Goal: Task Accomplishment & Management: Use online tool/utility

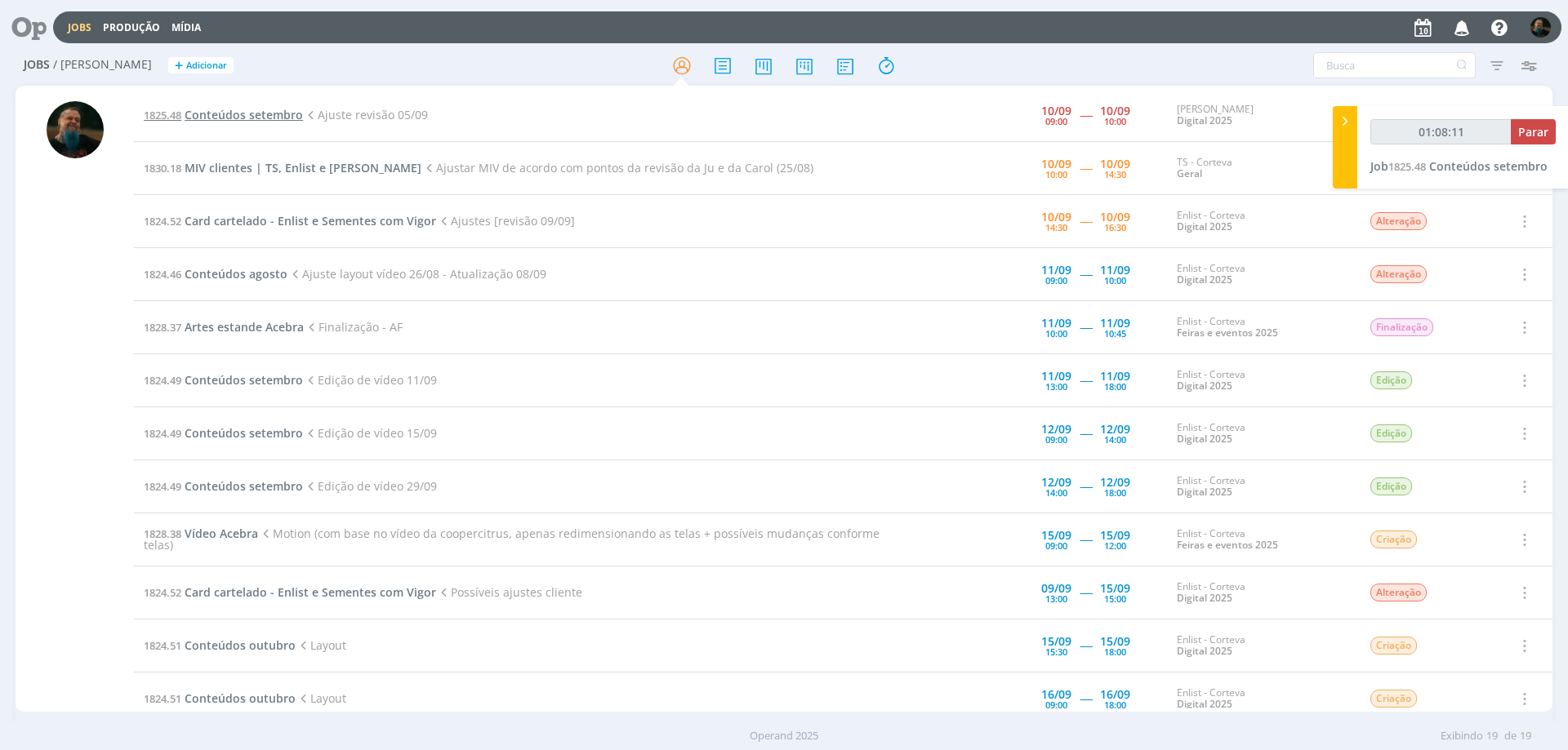
click at [249, 118] on span "Conteúdos setembro" at bounding box center [244, 115] width 119 height 15
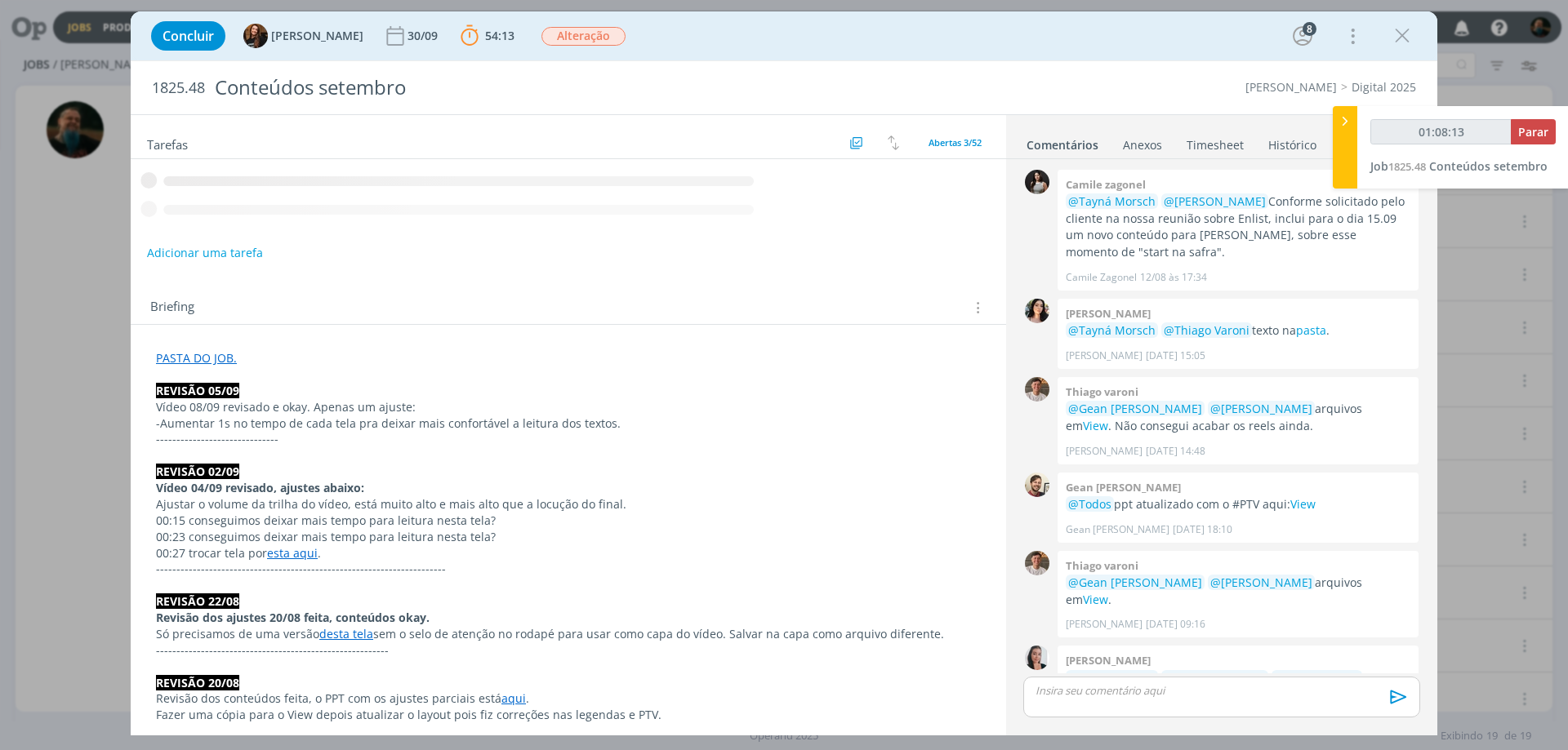
scroll to position [1620, 0]
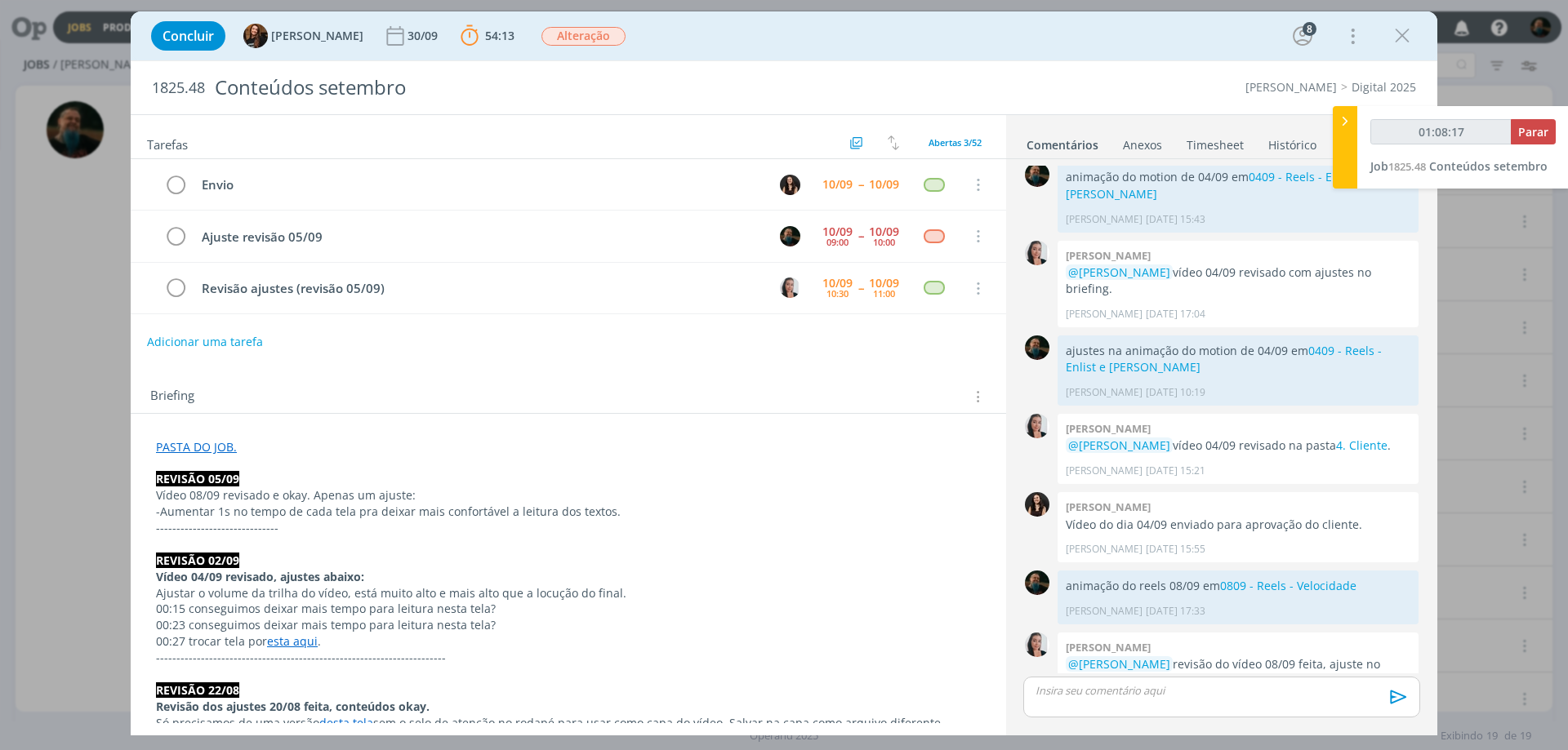
type input "01:08:18"
click at [1536, 125] on span "Parar" at bounding box center [1534, 132] width 31 height 15
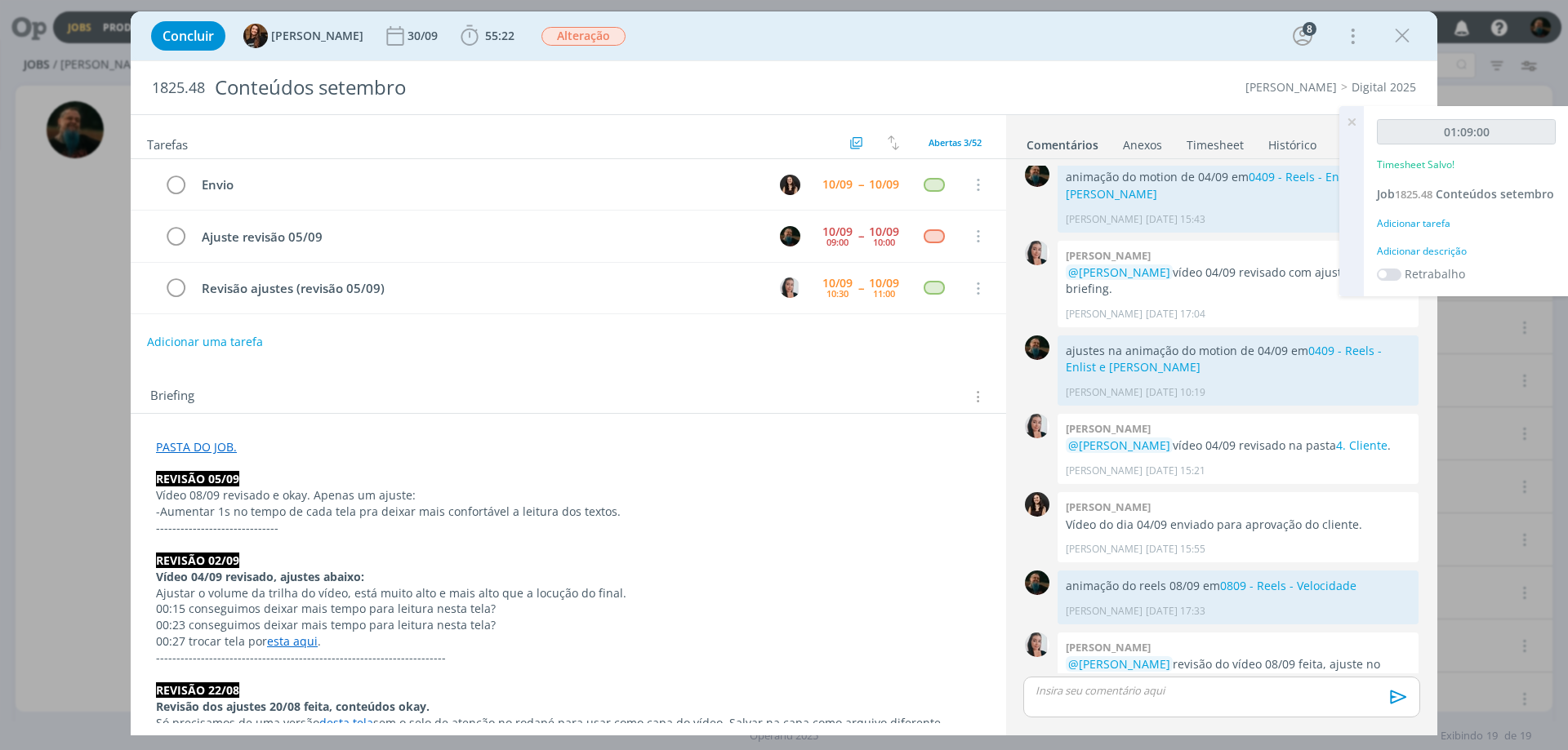
click at [1460, 247] on div "Adicionar descrição" at bounding box center [1466, 251] width 179 height 14
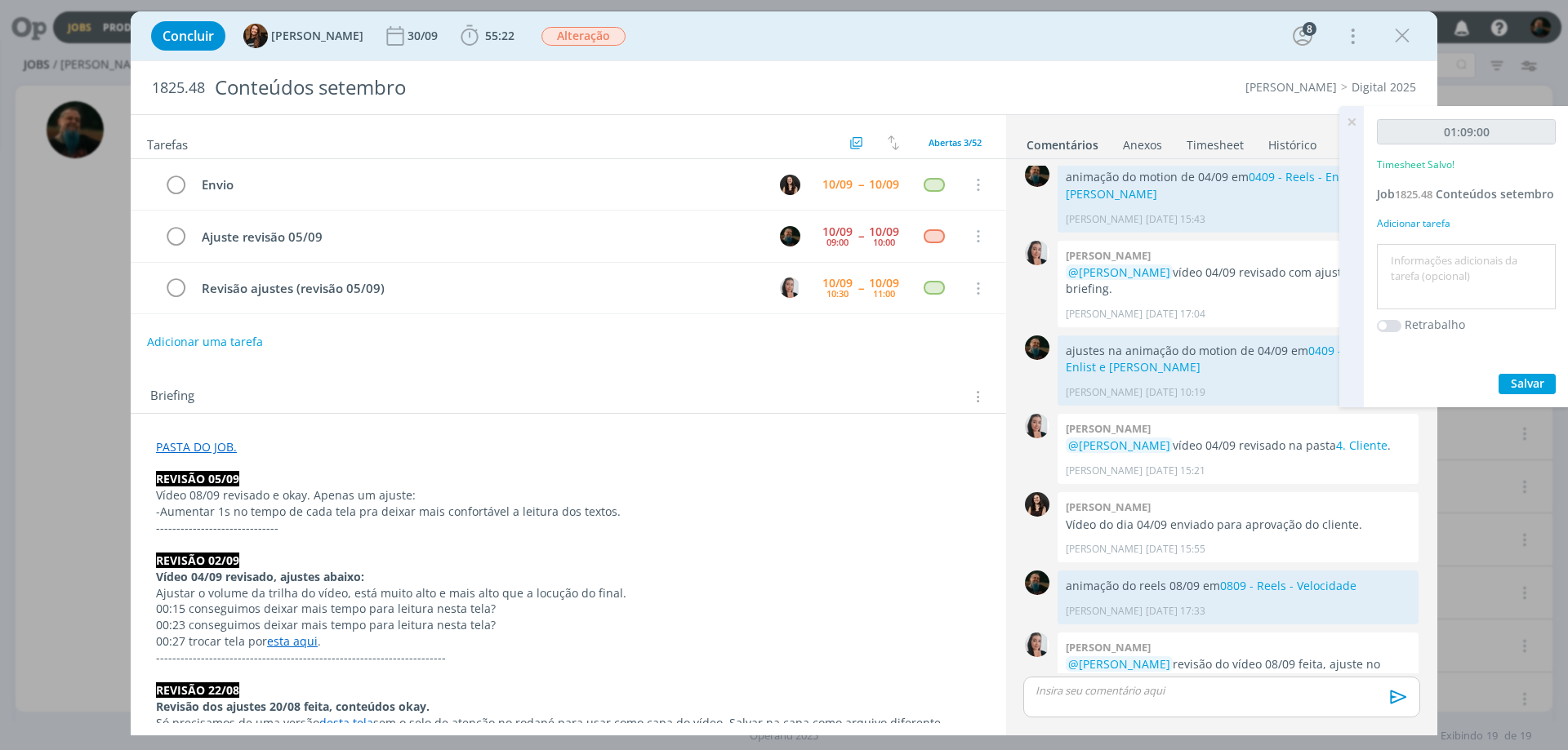
click at [1462, 258] on textarea at bounding box center [1466, 277] width 170 height 58
type textarea "ajustes da revisão"
click at [1525, 376] on span "Salvar" at bounding box center [1527, 383] width 34 height 15
click at [1350, 119] on icon at bounding box center [1352, 122] width 30 height 32
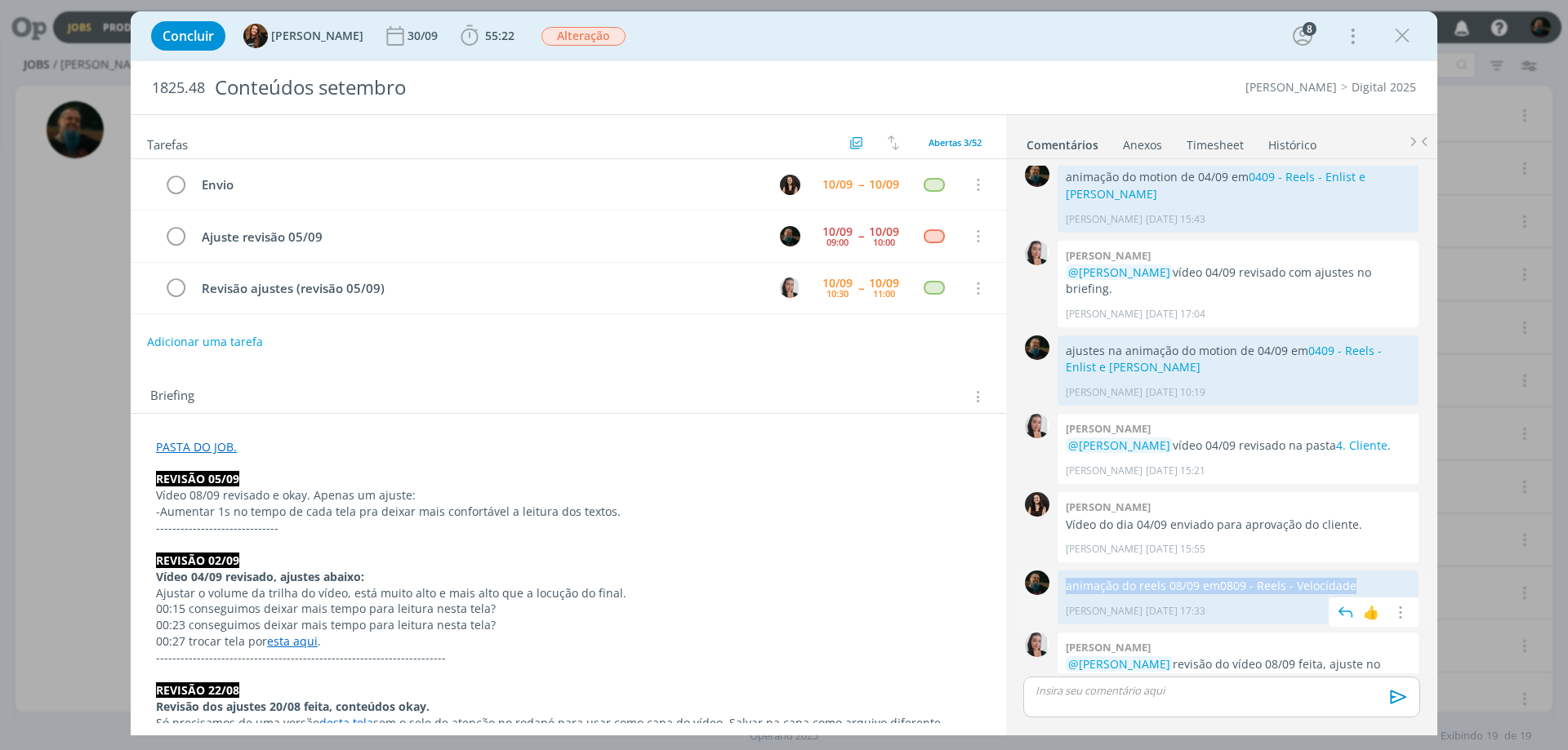
drag, startPoint x: 1360, startPoint y: 551, endPoint x: 1062, endPoint y: 561, distance: 298.2
click at [1062, 571] on div "animação do reels 08/09 em 0809 - Reels - Velocidade [PERSON_NAME] [DATE] 17:33…" at bounding box center [1238, 597] width 361 height 53
copy p "animação do reels 08/09 em 0809 - Reels - Velocidade"
click at [1102, 691] on p "dialog" at bounding box center [1221, 691] width 371 height 14
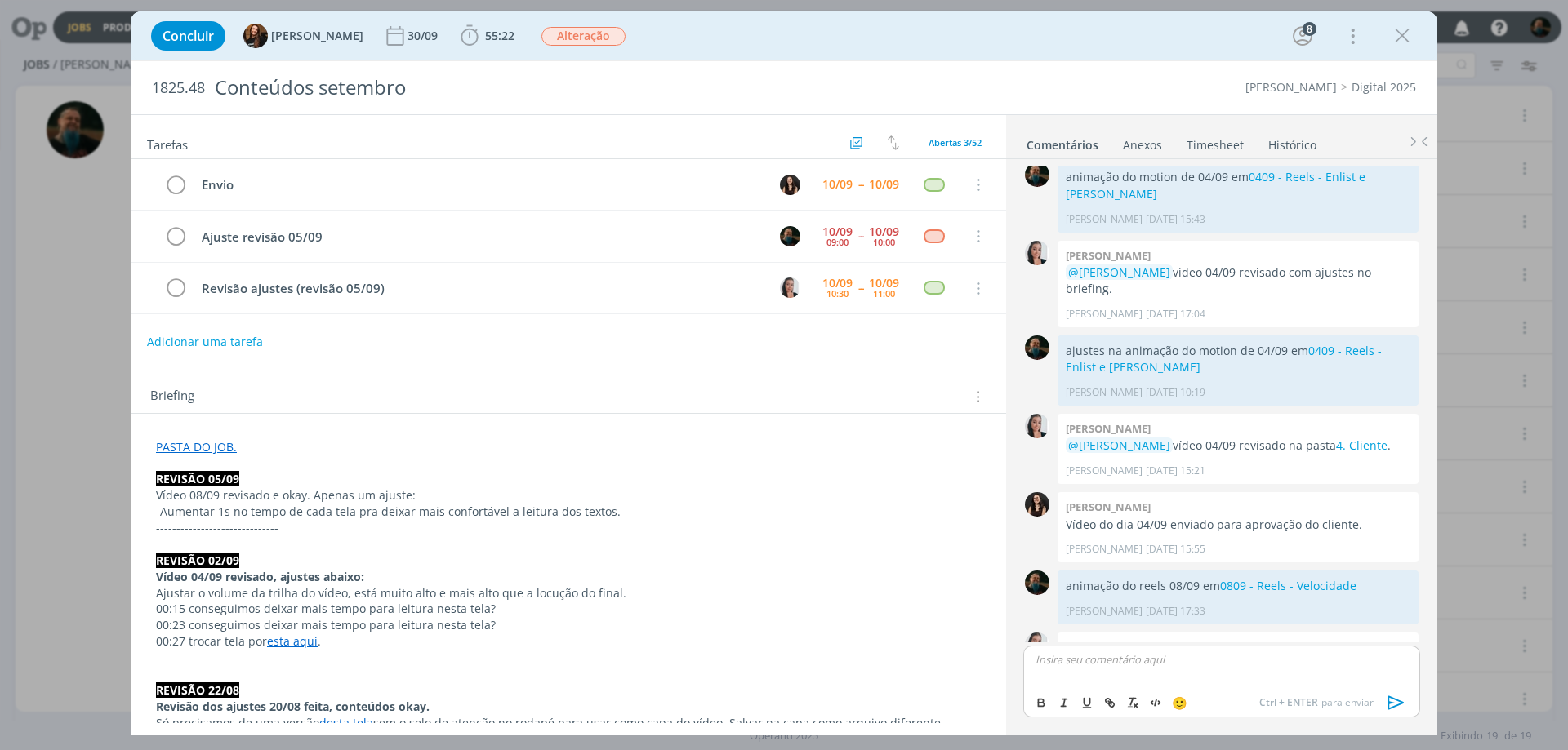
scroll to position [1651, 0]
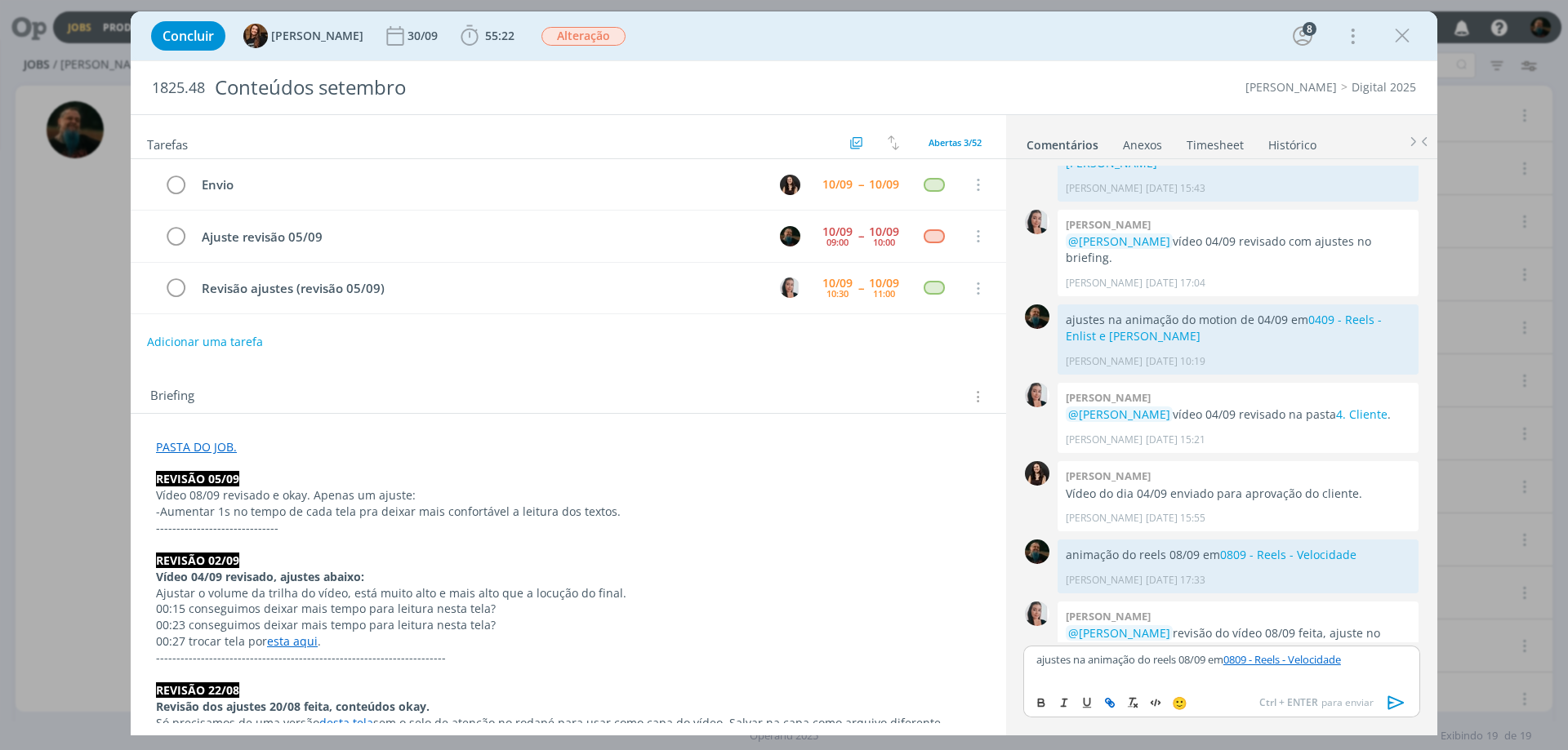
click at [1402, 704] on icon "dialog" at bounding box center [1396, 702] width 16 height 13
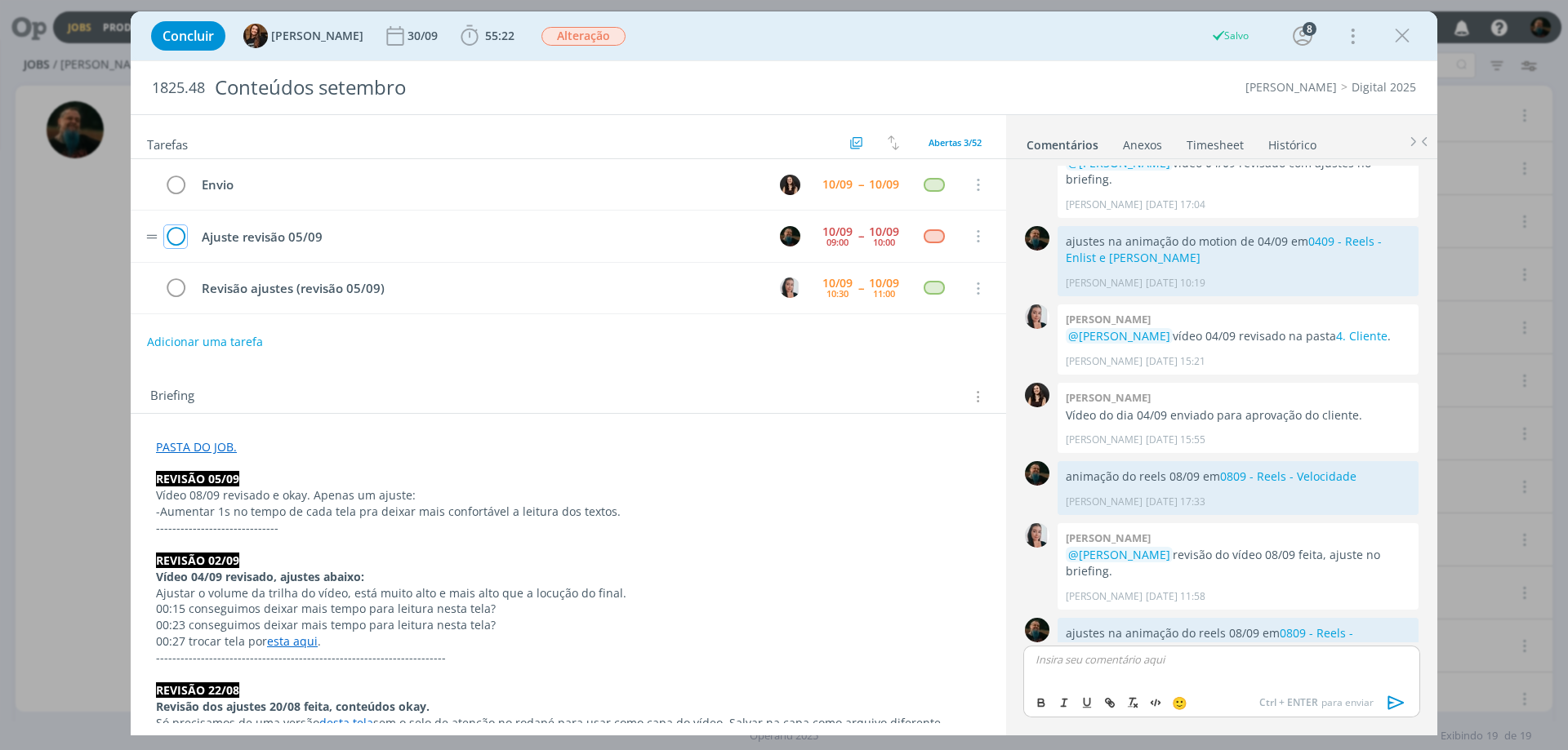
click at [175, 239] on icon "dialog" at bounding box center [175, 237] width 23 height 25
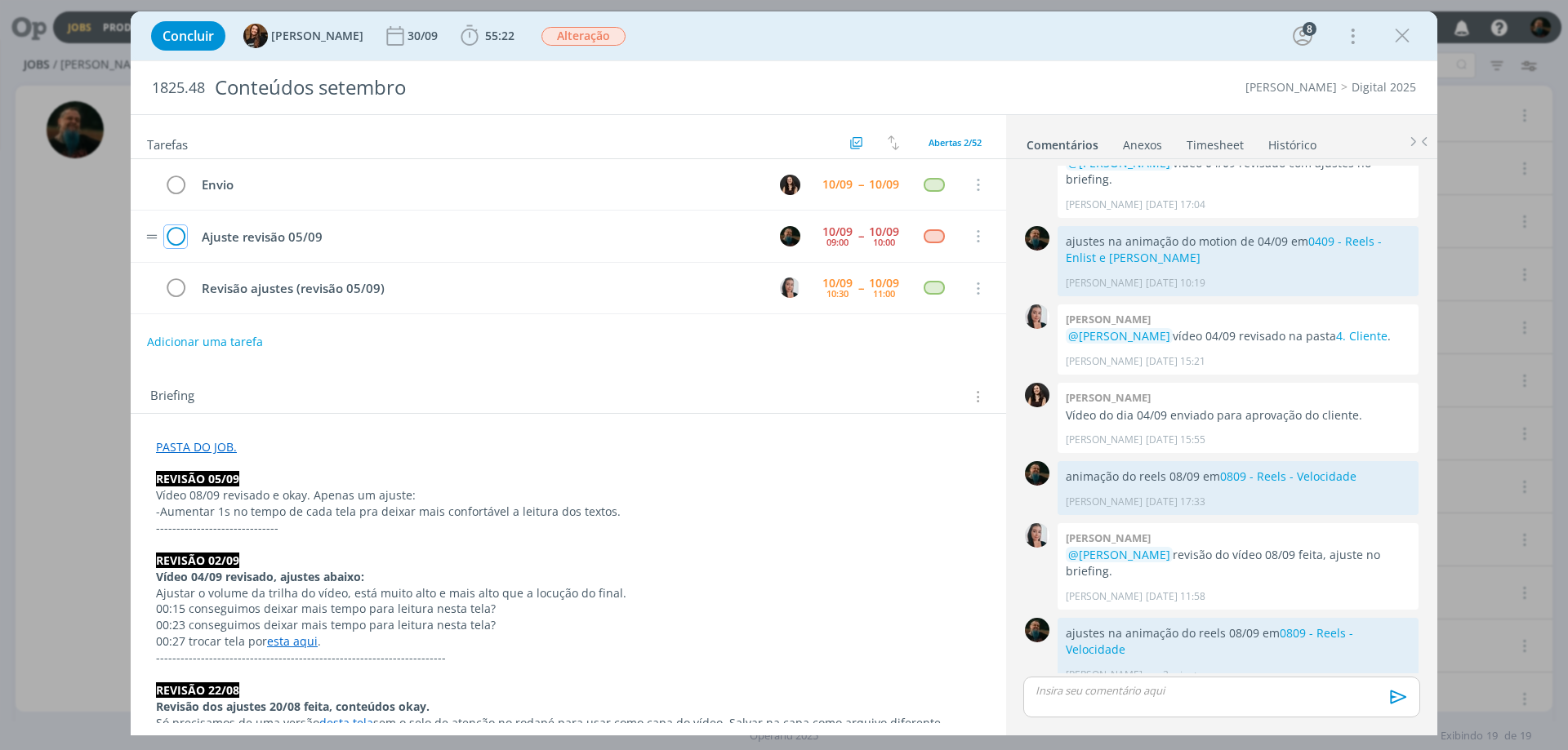
scroll to position [1698, 0]
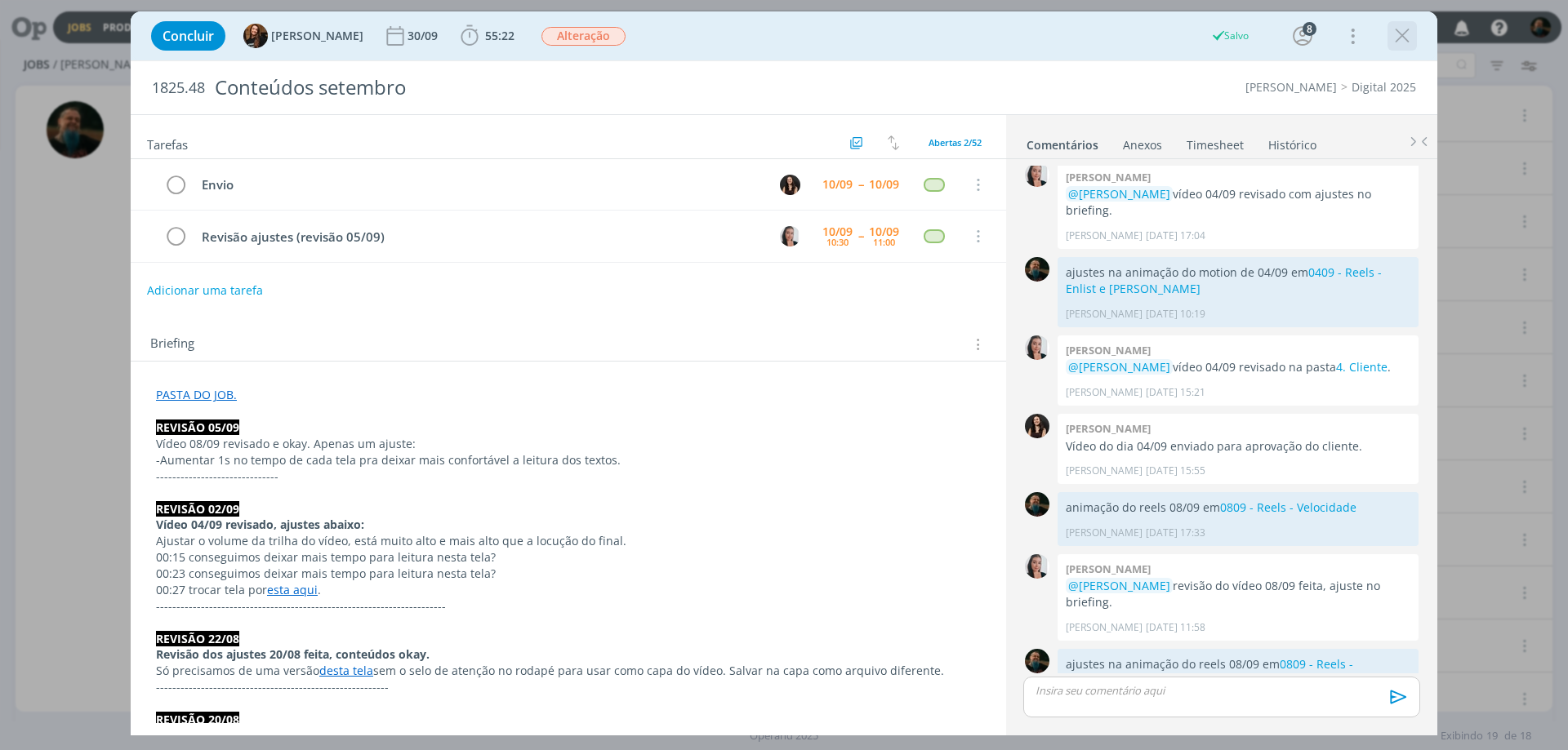
click at [1398, 37] on icon "dialog" at bounding box center [1402, 36] width 25 height 25
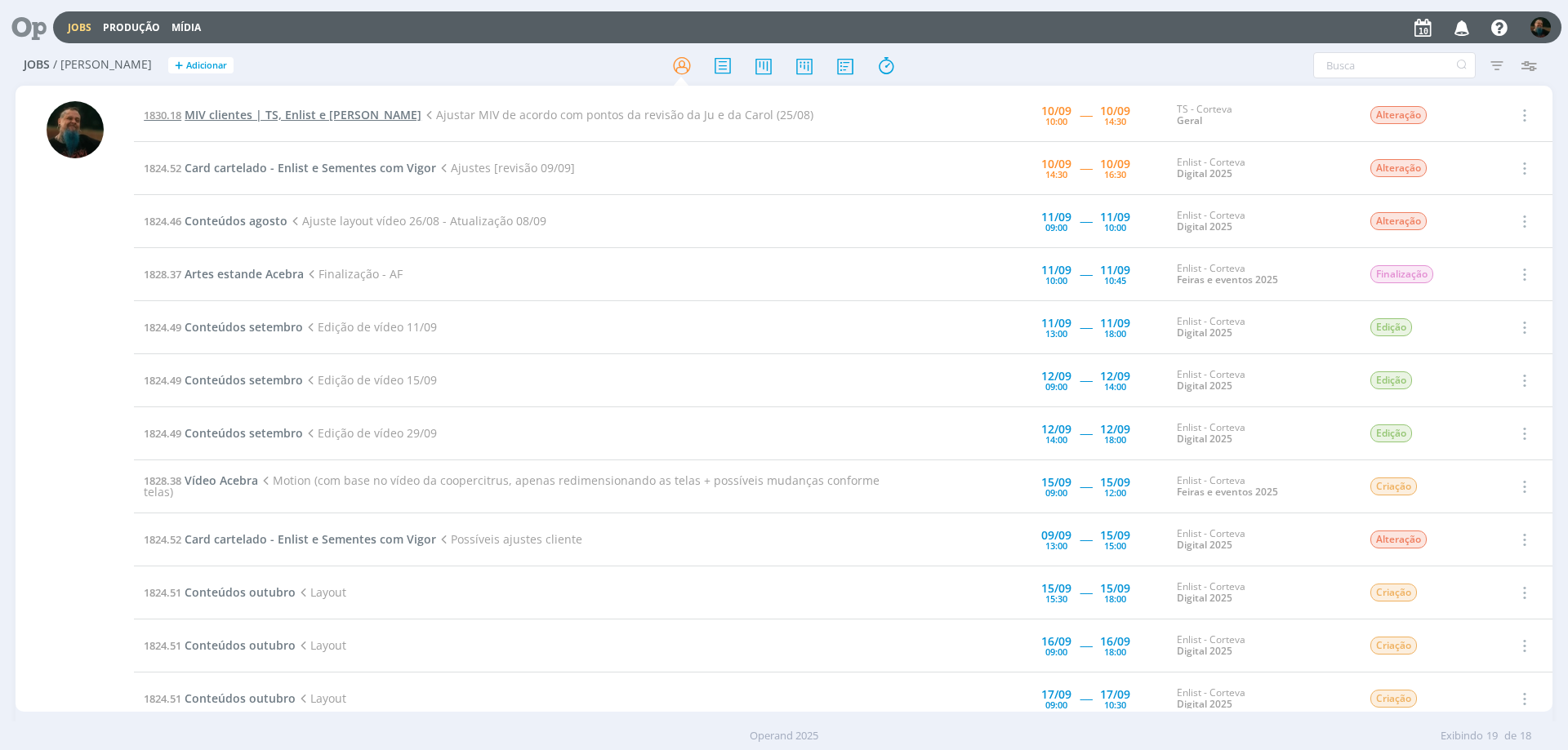
click at [319, 117] on span "MIV clientes | TS, Enlist e [PERSON_NAME]" at bounding box center [303, 115] width 237 height 15
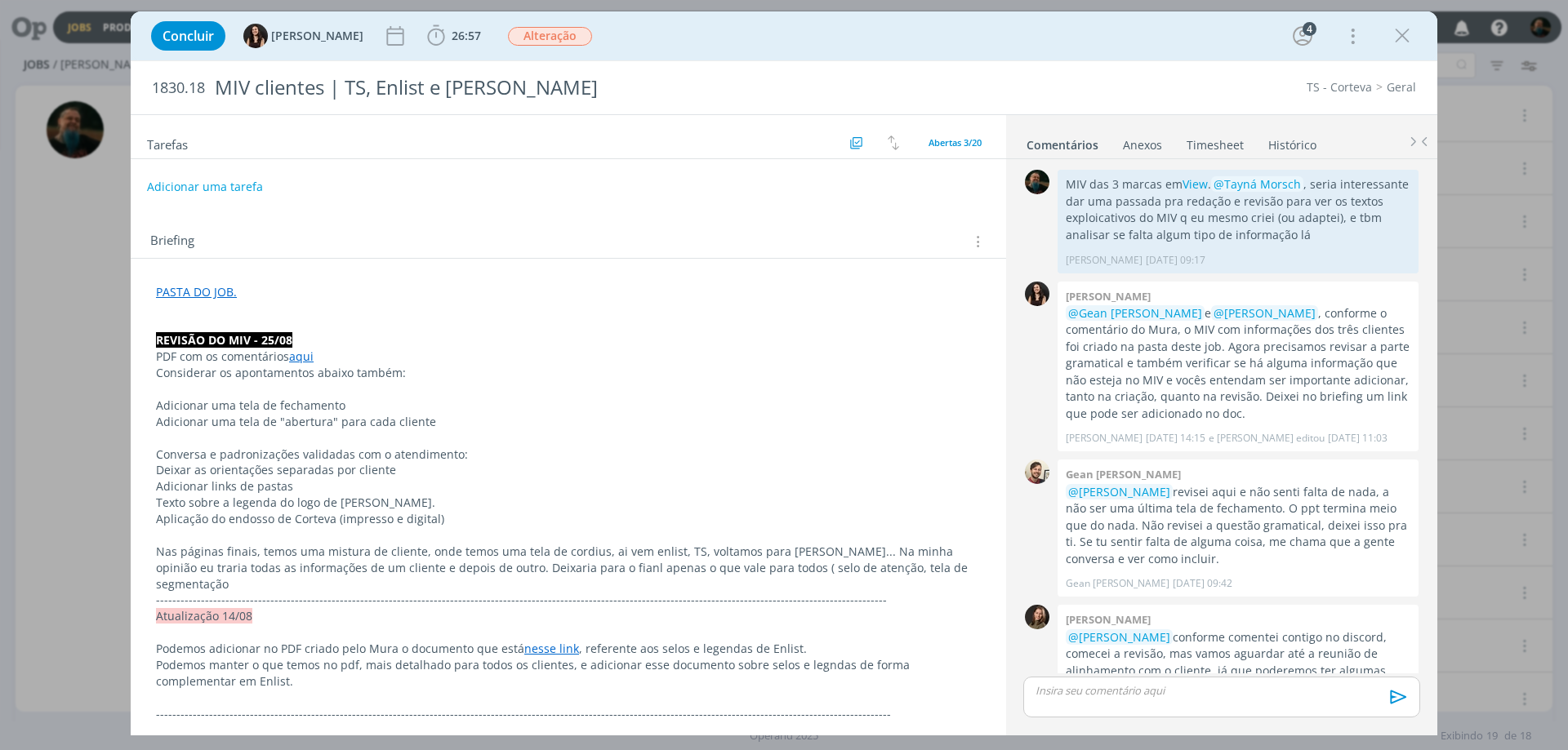
scroll to position [587, 0]
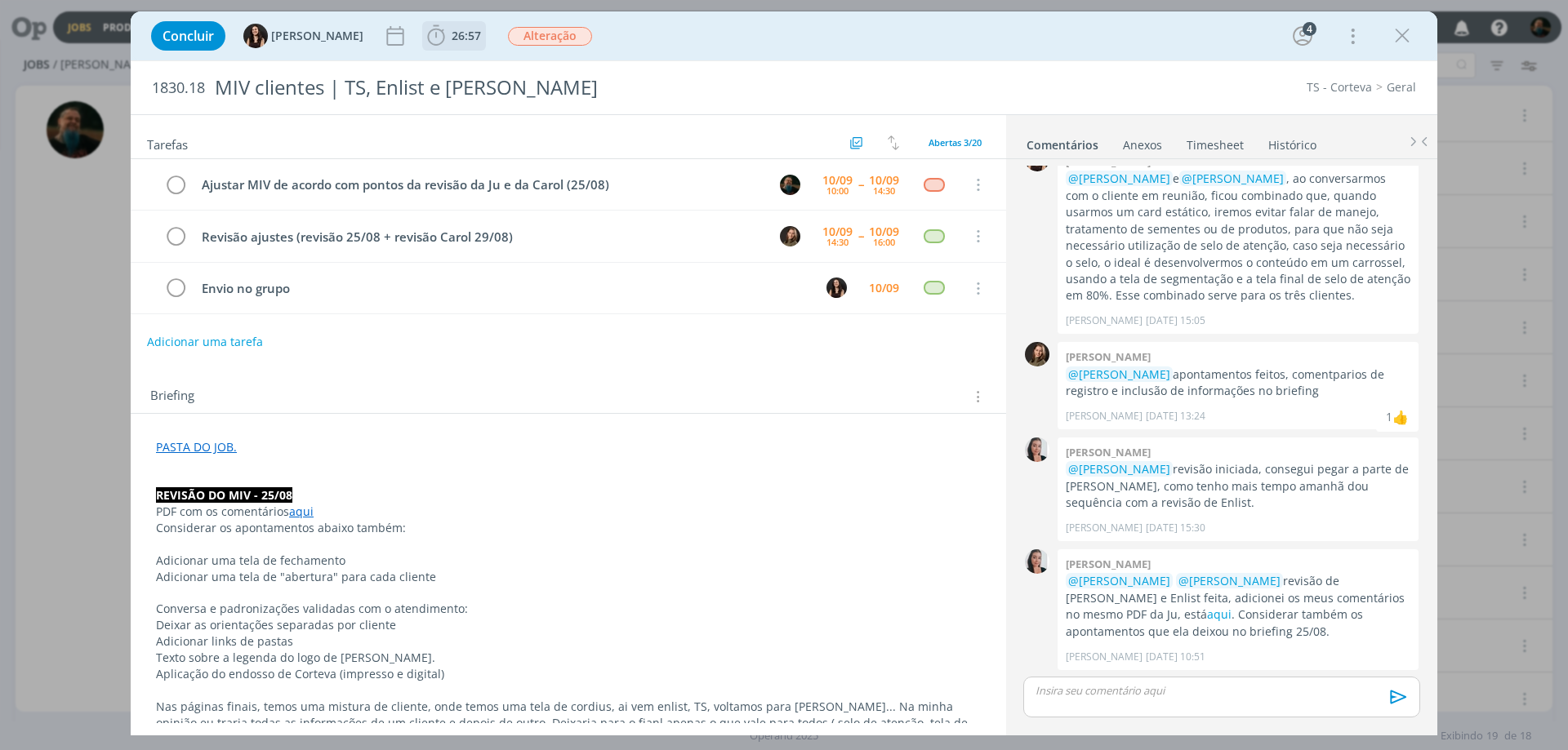
click at [451, 37] on span "26:57" at bounding box center [466, 35] width 30 height 15
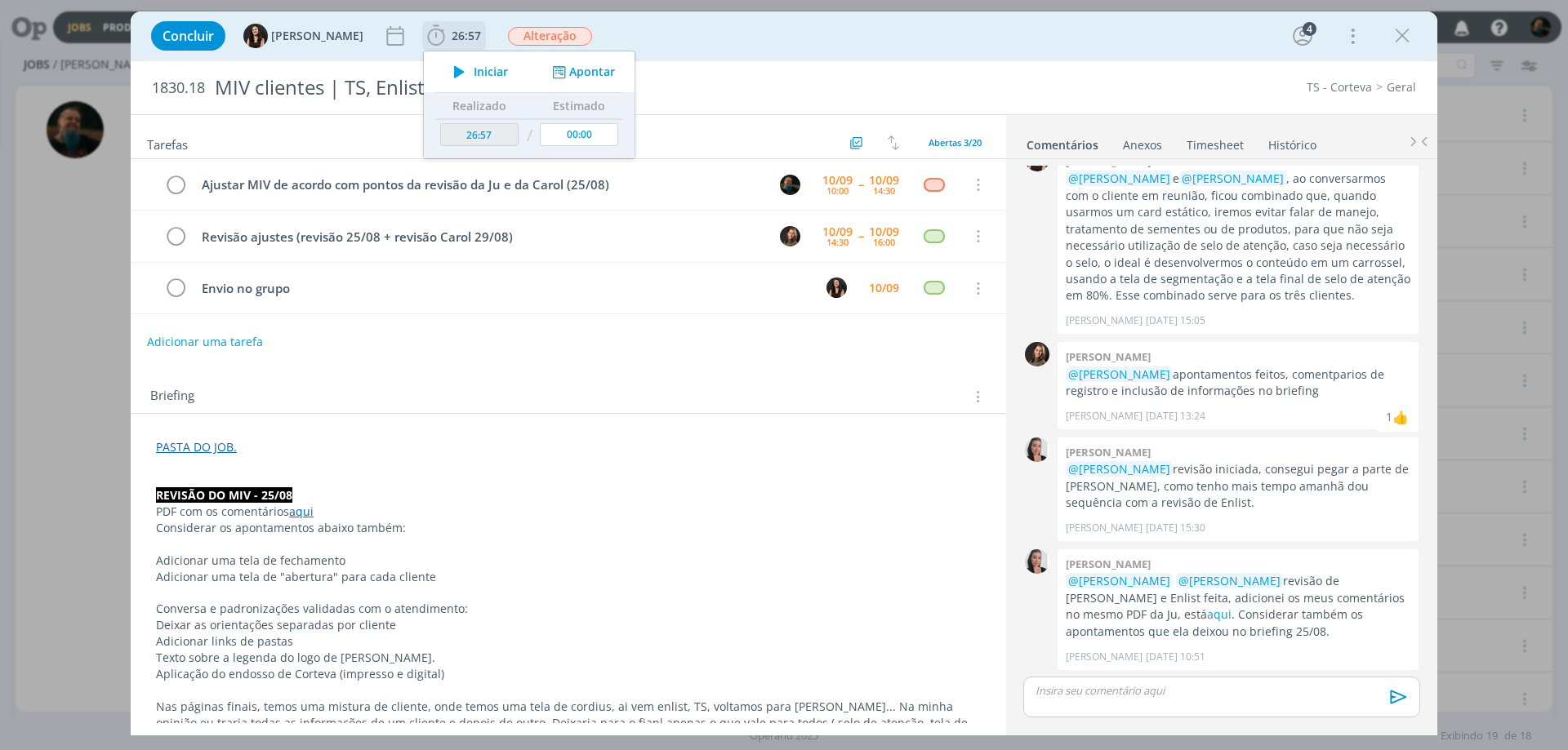
click at [476, 69] on span "Iniciar" at bounding box center [490, 72] width 34 height 11
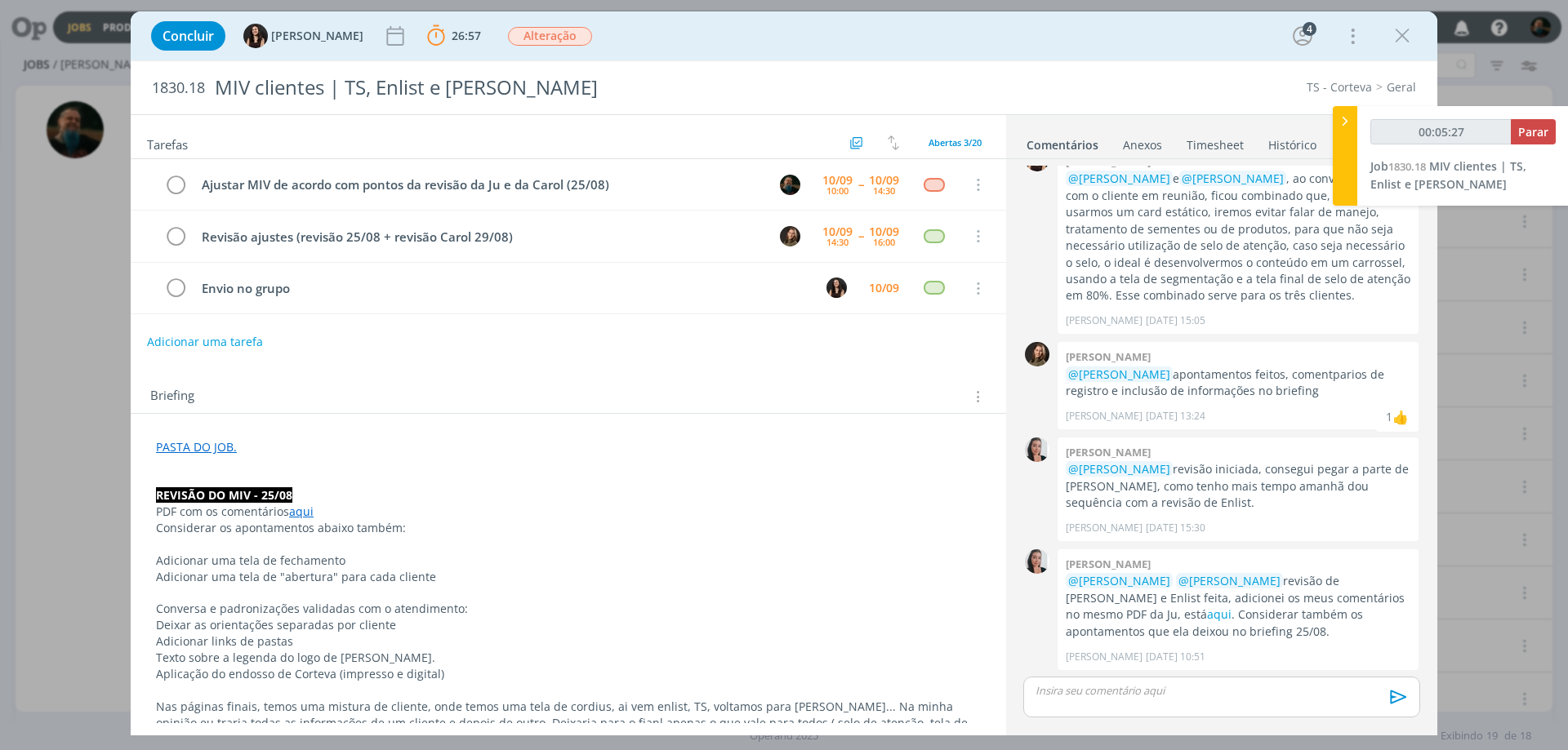
click at [301, 513] on link "aqui" at bounding box center [302, 511] width 25 height 15
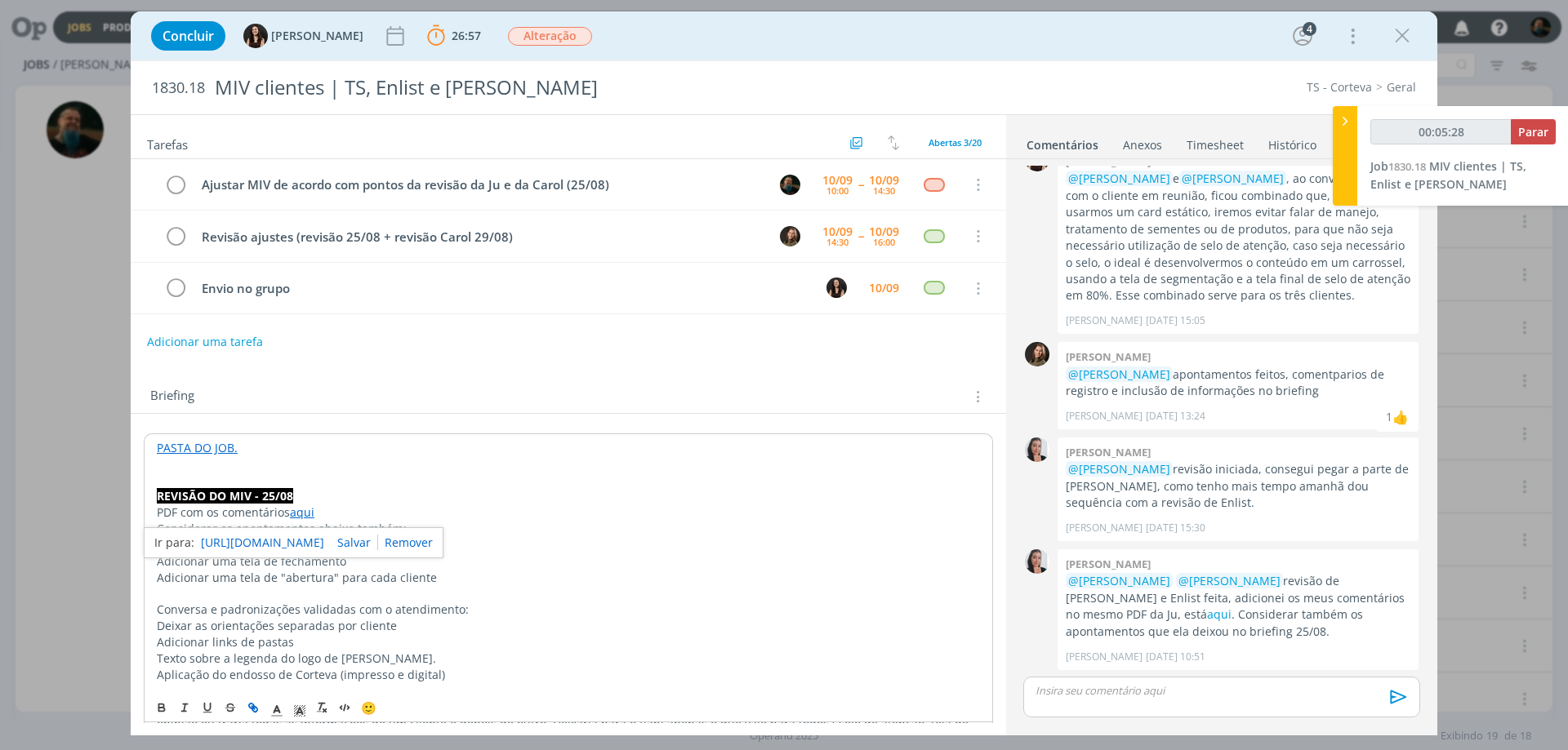
click at [317, 533] on link "[URL][DOMAIN_NAME]" at bounding box center [262, 543] width 124 height 21
type input "00:34:28"
